Goal: Check status

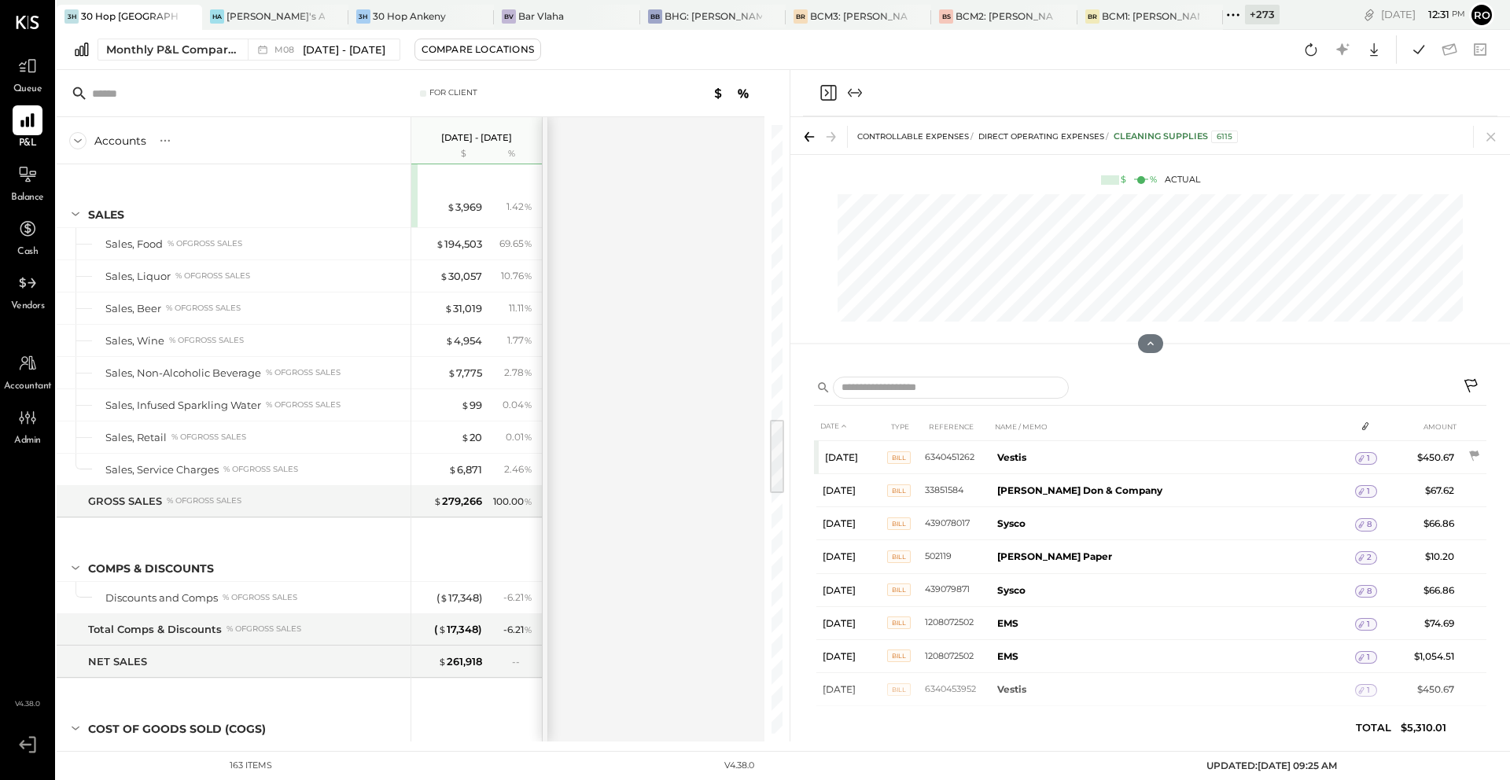
scroll to position [2311, 0]
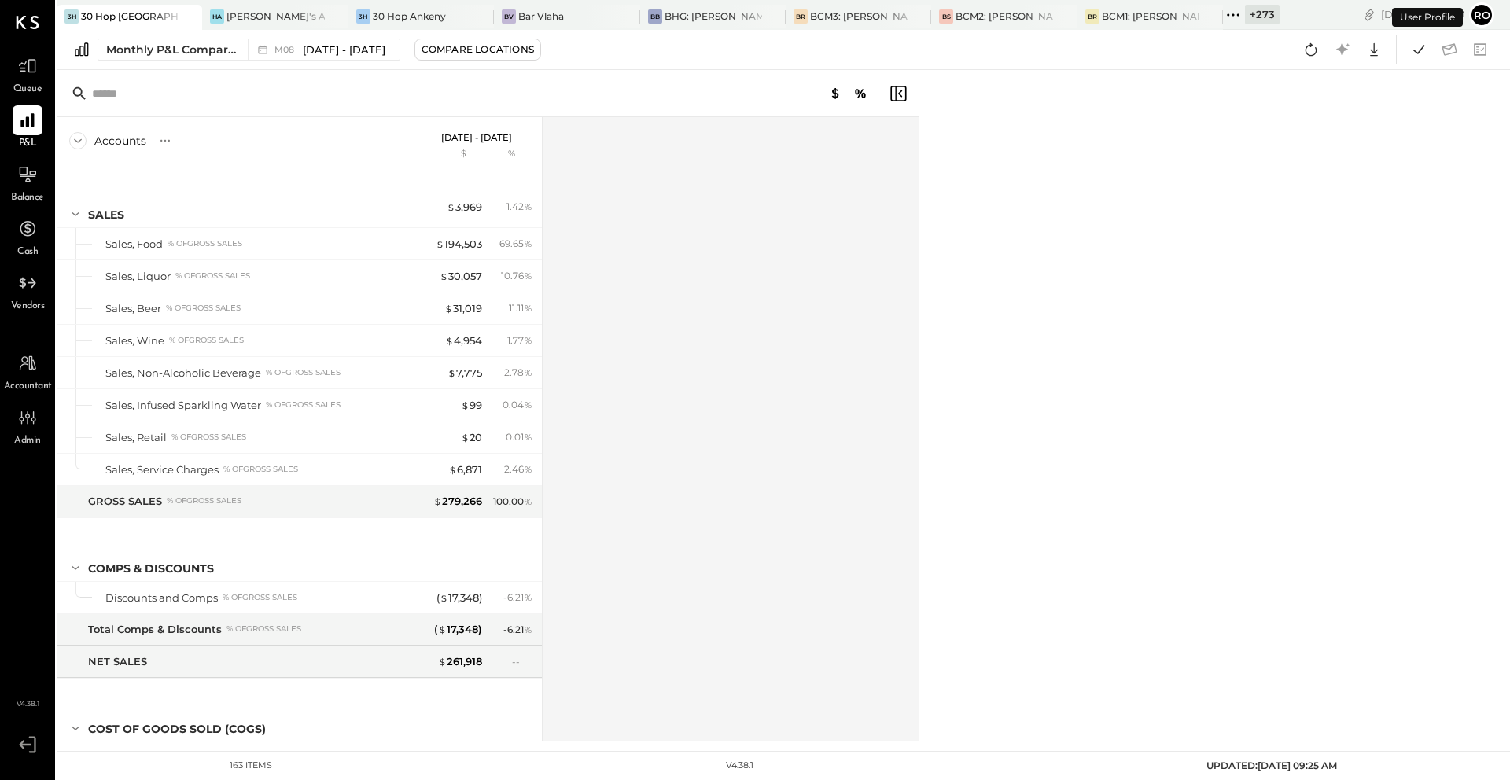
scroll to position [2287, 0]
